Goal: Information Seeking & Learning: Find specific fact

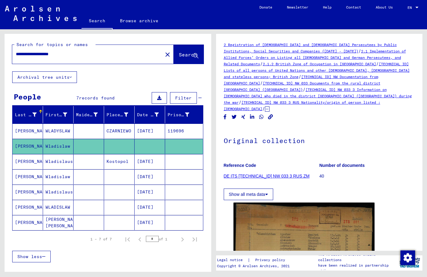
scroll to position [66, 0]
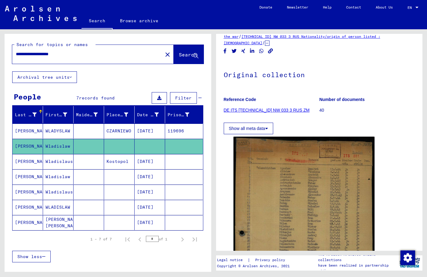
drag, startPoint x: 77, startPoint y: 55, endPoint x: -26, endPoint y: 57, distance: 103.1
click at [16, 57] on input "**********" at bounding box center [87, 54] width 143 height 6
type input "**********"
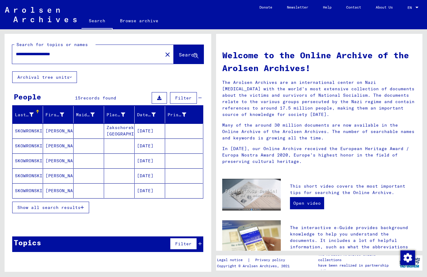
click at [273, 45] on div "Welcome to the Online Archive of the Arolsen Archives! The Arolsen Archives are…" at bounding box center [318, 106] width 203 height 126
click at [36, 135] on mat-cell "SKOWRONSKI" at bounding box center [28, 131] width 30 height 15
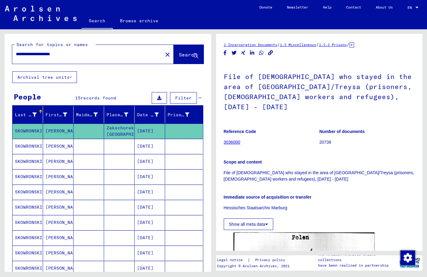
click at [354, 46] on icon at bounding box center [351, 44] width 5 height 5
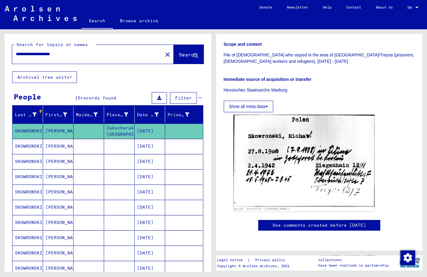
scroll to position [176, 0]
click at [298, 115] on img at bounding box center [303, 160] width 141 height 91
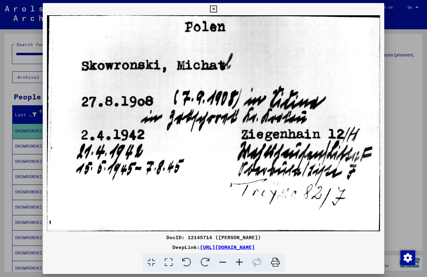
click at [217, 8] on icon at bounding box center [213, 8] width 7 height 7
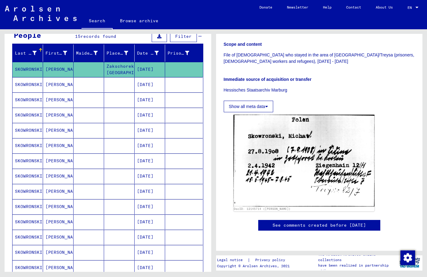
scroll to position [66, 0]
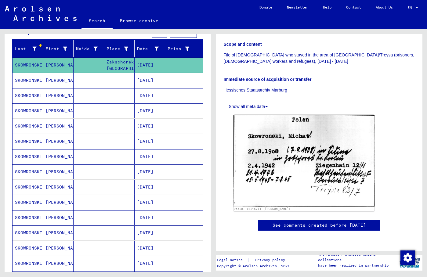
click at [51, 171] on mat-cell "[PERSON_NAME]" at bounding box center [58, 171] width 30 height 15
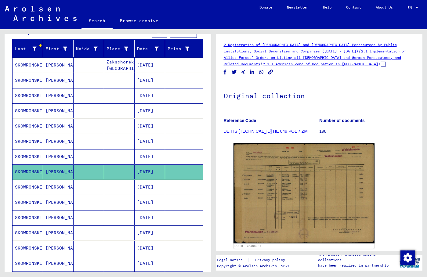
click at [49, 191] on mat-cell "[PERSON_NAME]" at bounding box center [58, 187] width 30 height 15
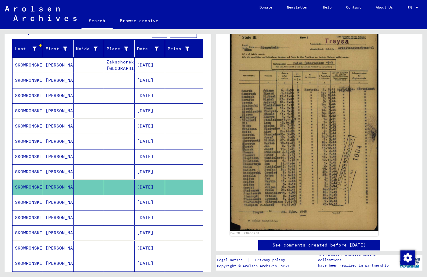
scroll to position [99, 0]
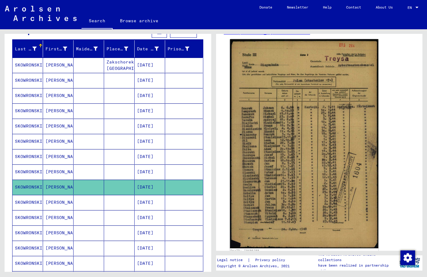
click at [340, 67] on img at bounding box center [304, 143] width 148 height 209
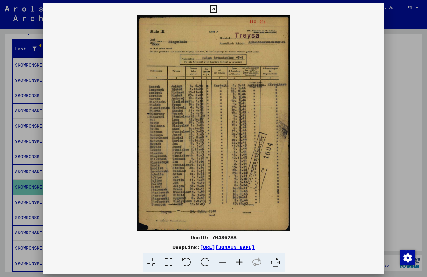
click at [166, 265] on icon at bounding box center [168, 262] width 17 height 19
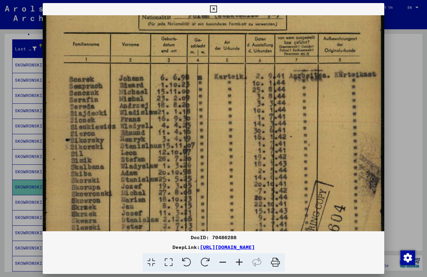
scroll to position [100, 0]
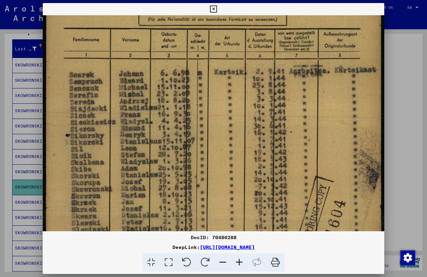
drag, startPoint x: 117, startPoint y: 201, endPoint x: 131, endPoint y: 101, distance: 100.7
click at [131, 101] on img at bounding box center [213, 157] width 341 height 482
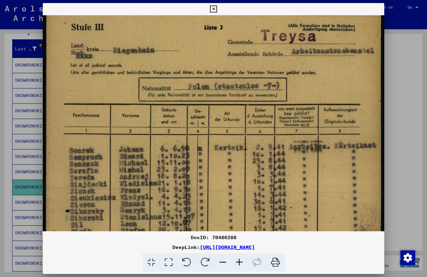
scroll to position [20, 0]
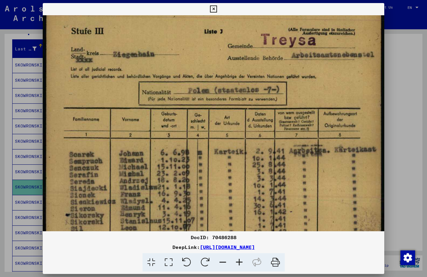
drag, startPoint x: 267, startPoint y: 38, endPoint x: 306, endPoint y: 117, distance: 88.6
click at [306, 117] on img at bounding box center [213, 236] width 341 height 482
click at [239, 16] on img at bounding box center [213, 236] width 341 height 482
click at [219, 8] on div at bounding box center [213, 9] width 11 height 12
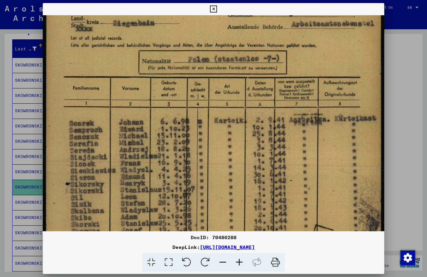
scroll to position [58, 0]
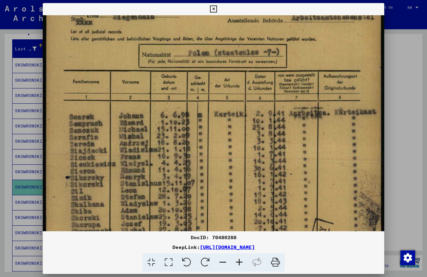
drag, startPoint x: 137, startPoint y: 204, endPoint x: 135, endPoint y: 166, distance: 37.5
click at [135, 166] on img at bounding box center [213, 199] width 341 height 482
drag, startPoint x: 324, startPoint y: 246, endPoint x: 136, endPoint y: 248, distance: 187.9
click at [136, 248] on div "DeepLink: [URL][DOMAIN_NAME]" at bounding box center [213, 246] width 341 height 7
copy div "[URL][DOMAIN_NAME]"
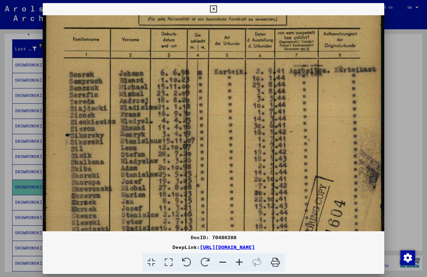
scroll to position [121, 0]
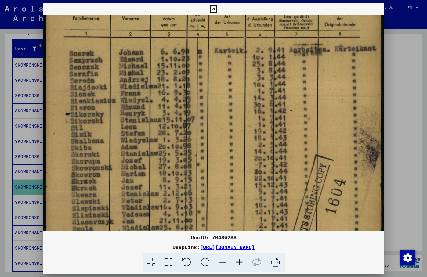
drag, startPoint x: 193, startPoint y: 211, endPoint x: 188, endPoint y: 148, distance: 63.6
click at [188, 148] on img at bounding box center [213, 135] width 341 height 482
click at [315, 90] on img at bounding box center [213, 135] width 341 height 482
